Goal: Navigation & Orientation: Find specific page/section

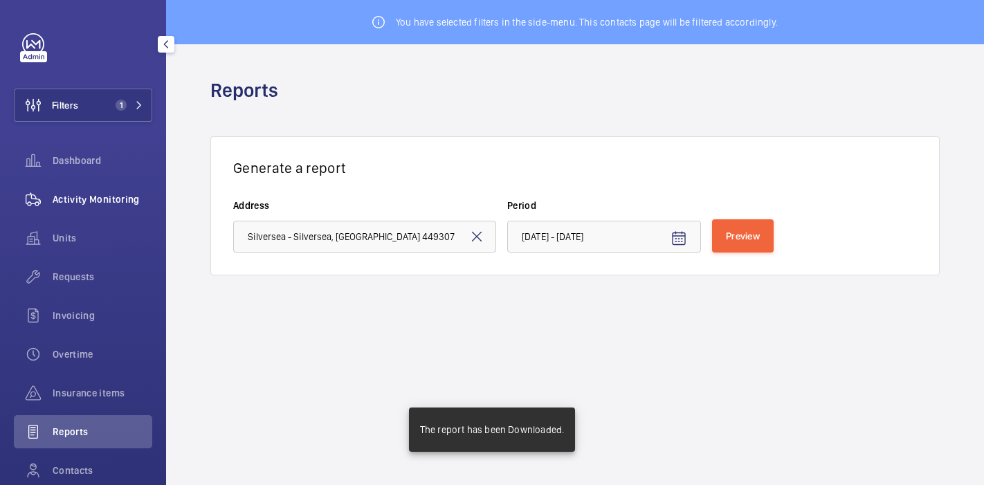
click at [96, 192] on span "Activity Monitoring" at bounding box center [103, 199] width 100 height 14
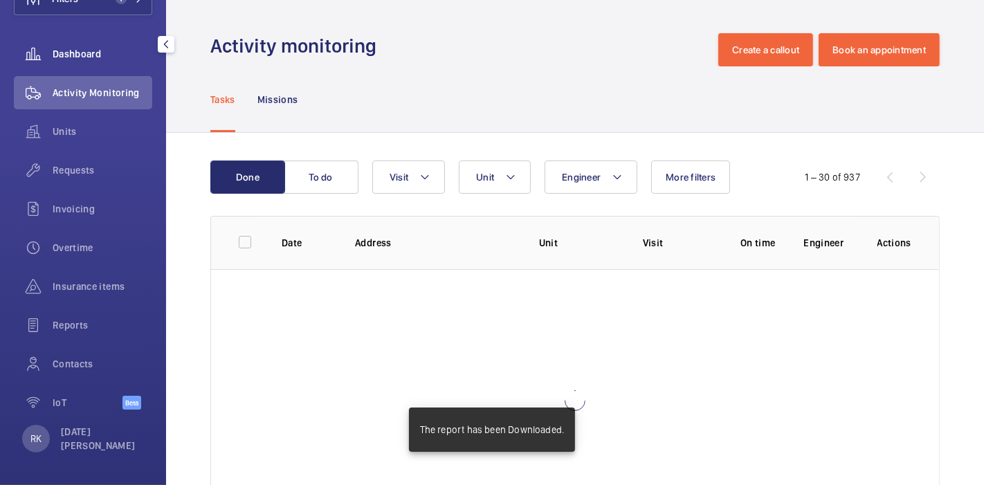
click at [98, 60] on span "Dashboard" at bounding box center [103, 54] width 100 height 14
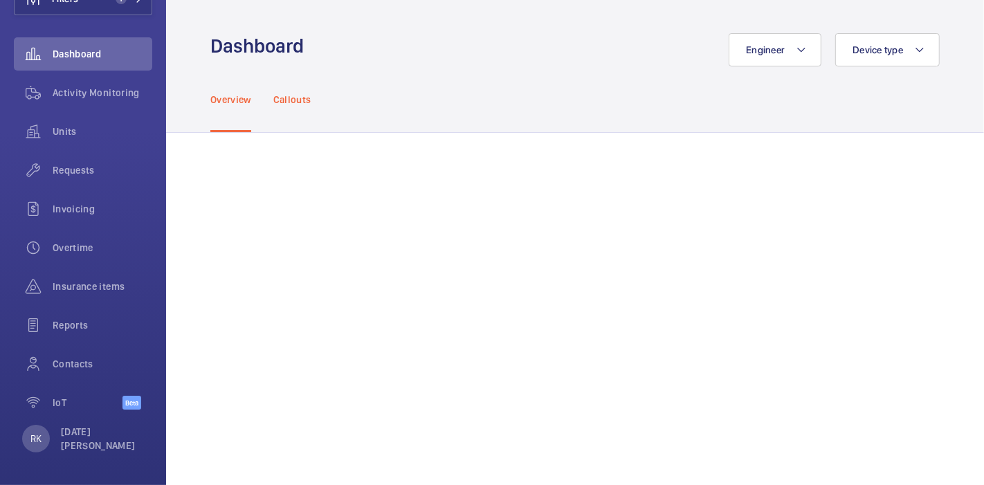
click at [287, 100] on p "Callouts" at bounding box center [292, 100] width 38 height 14
